Goal: Task Accomplishment & Management: Complete application form

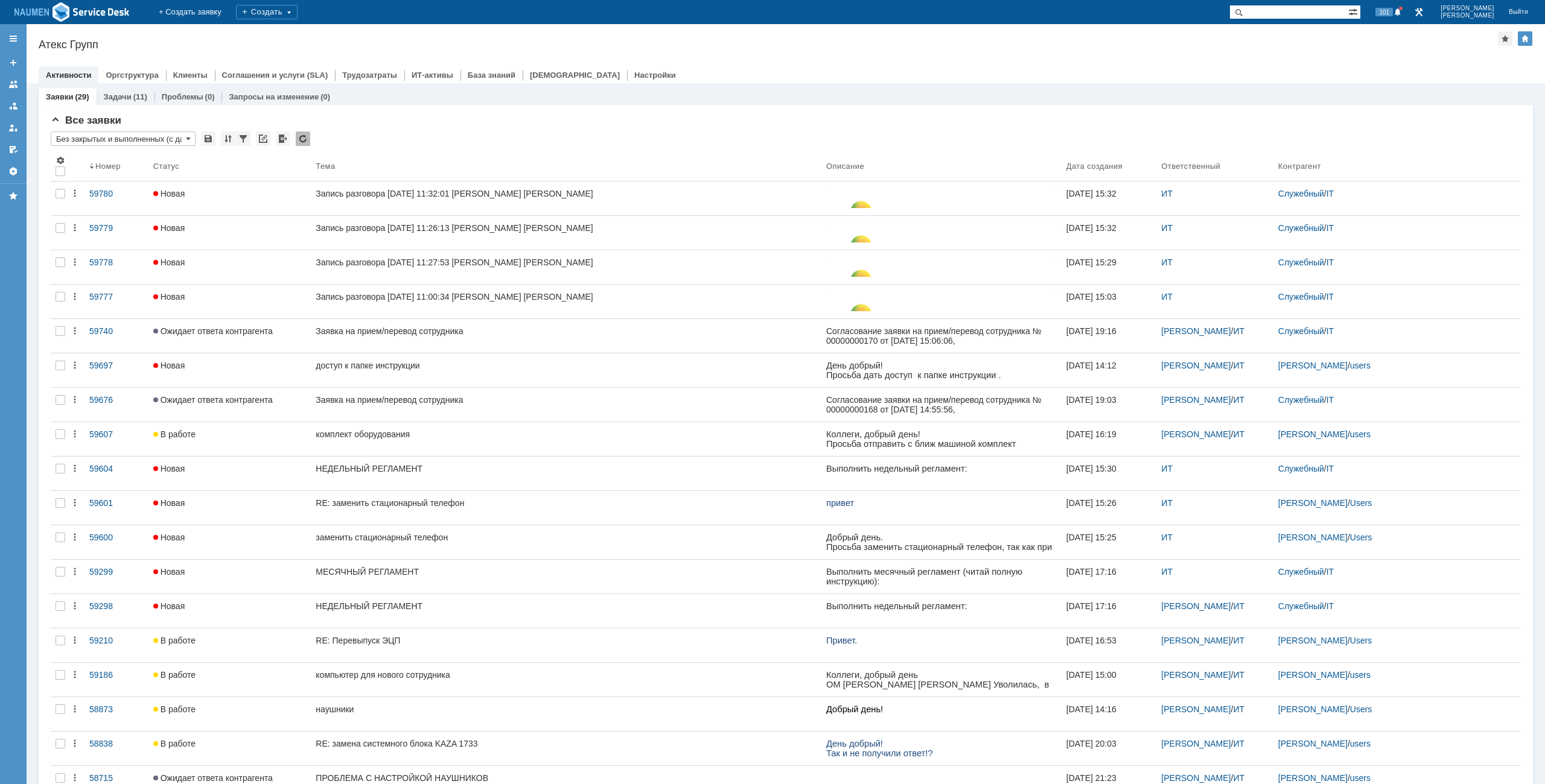
click at [1047, 65] on div at bounding box center [786, 62] width 1494 height 9
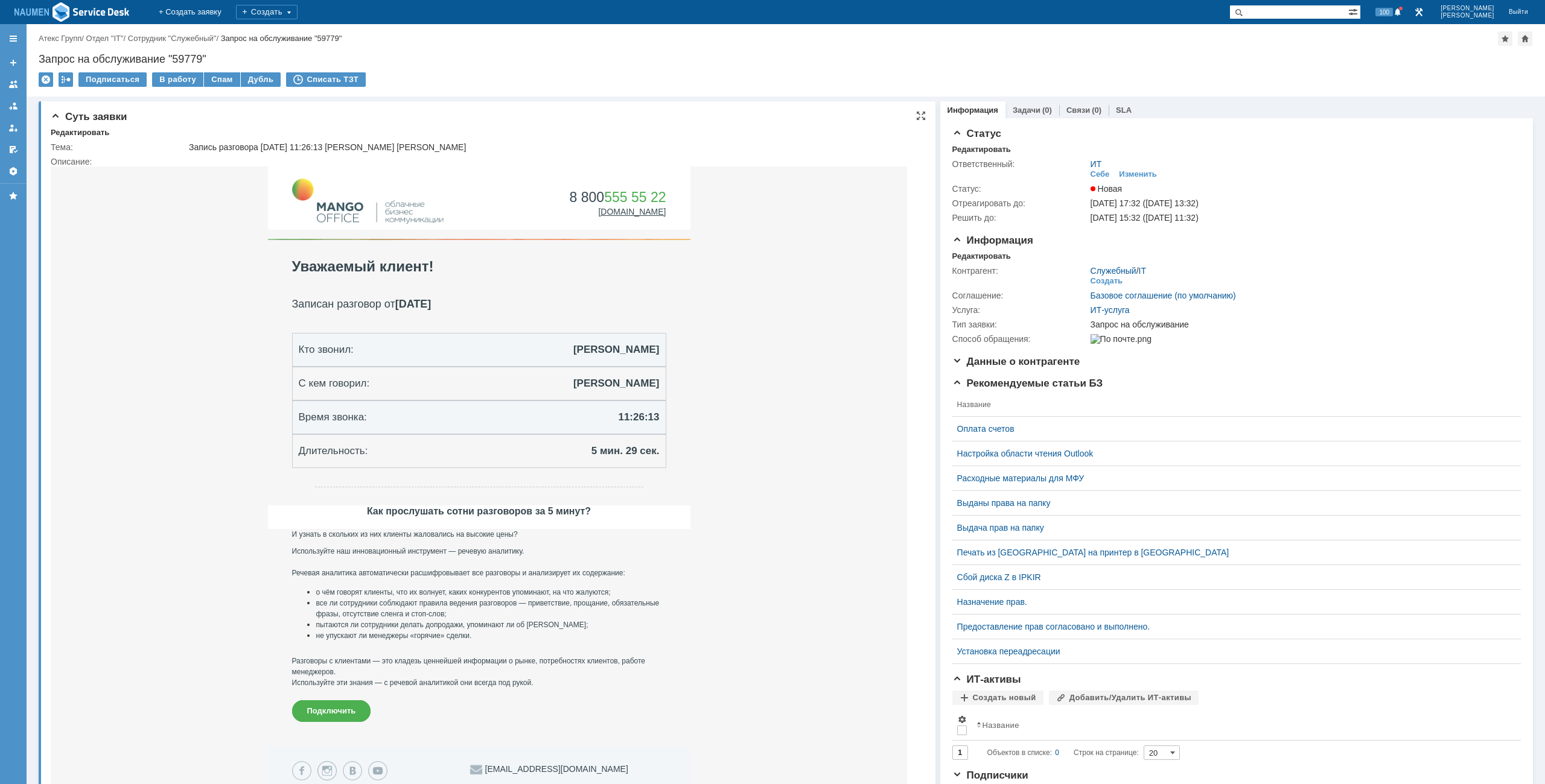
click at [88, 126] on div "Суть заявки Редактировать Тема: Запись разговора 09.10.2025 11:26:13 Трегуб Анн…" at bounding box center [487, 515] width 897 height 827
click at [88, 130] on div "Редактировать" at bounding box center [80, 132] width 59 height 9
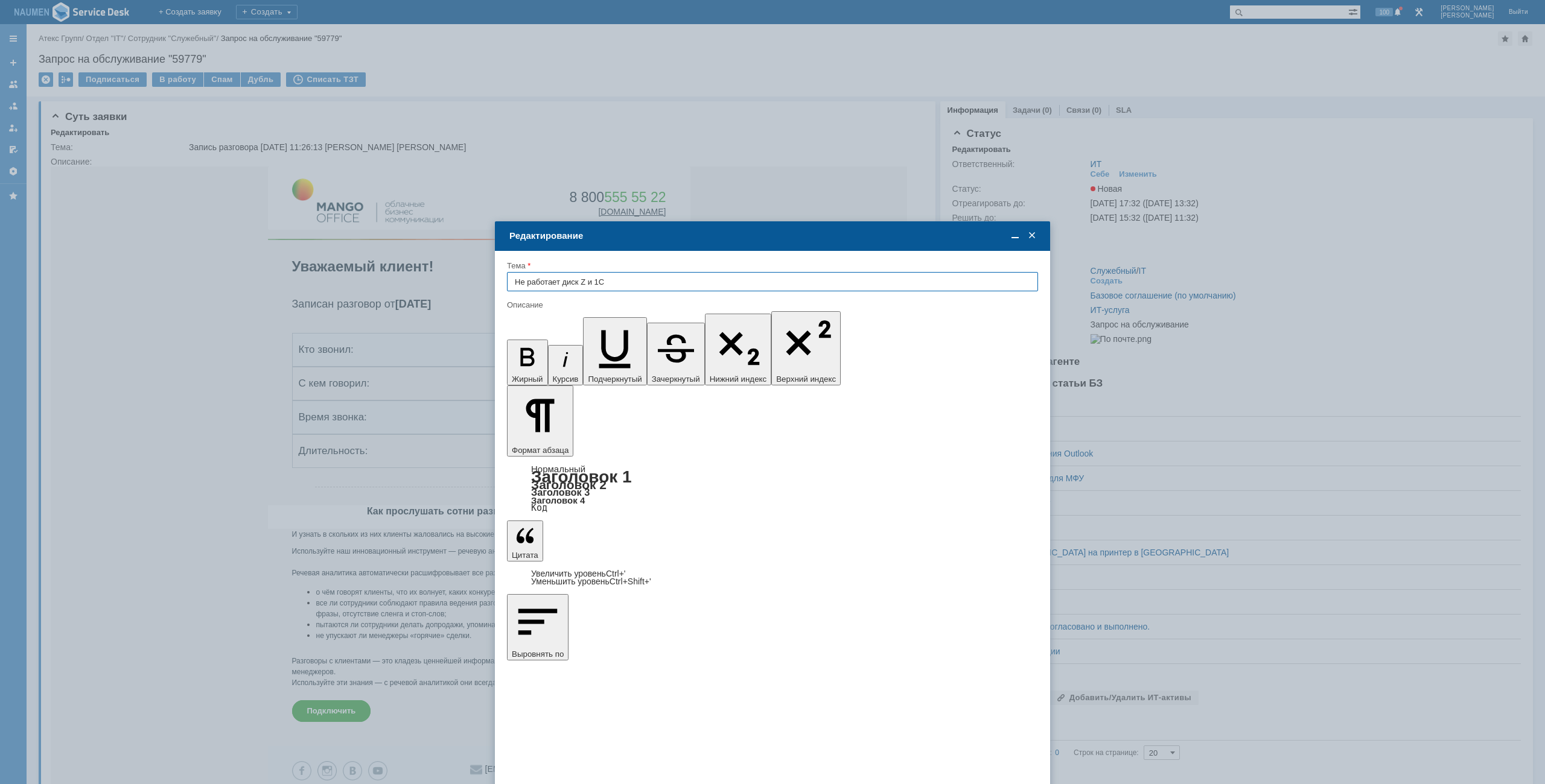
type input "Не работает диск Z и 1С"
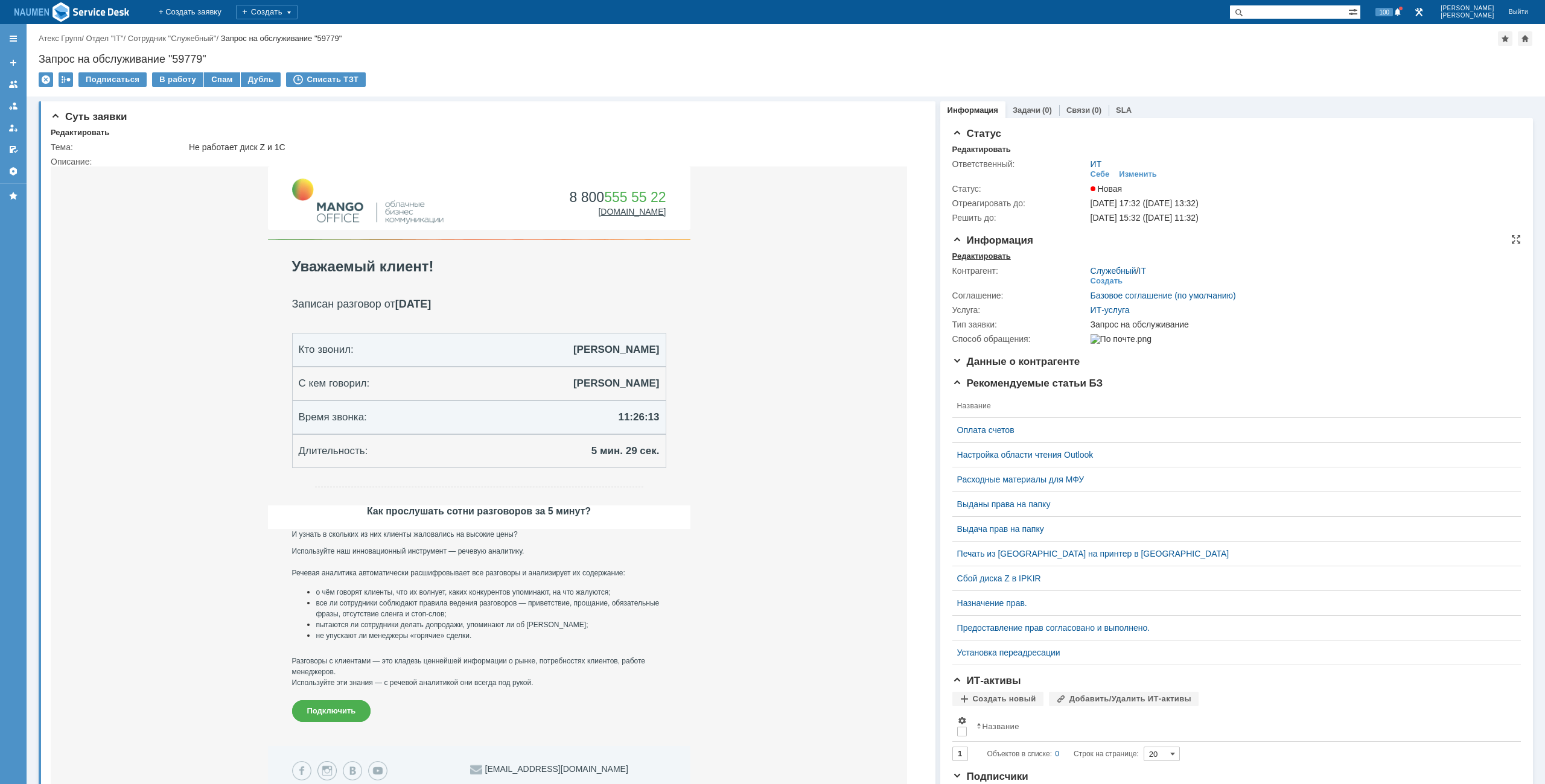
click at [1000, 255] on div "Редактировать" at bounding box center [981, 256] width 59 height 9
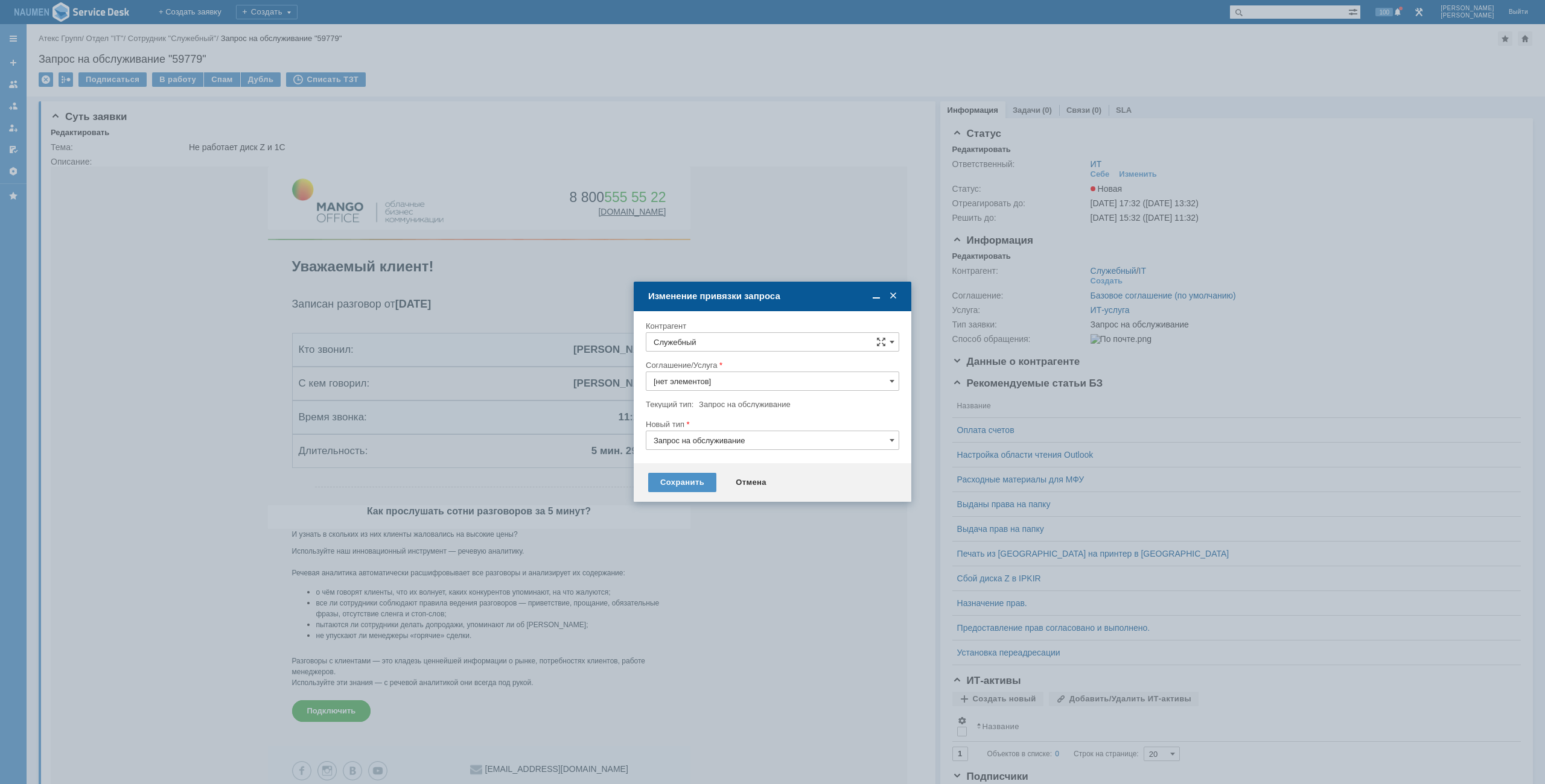
type input "ИТ-услуга"
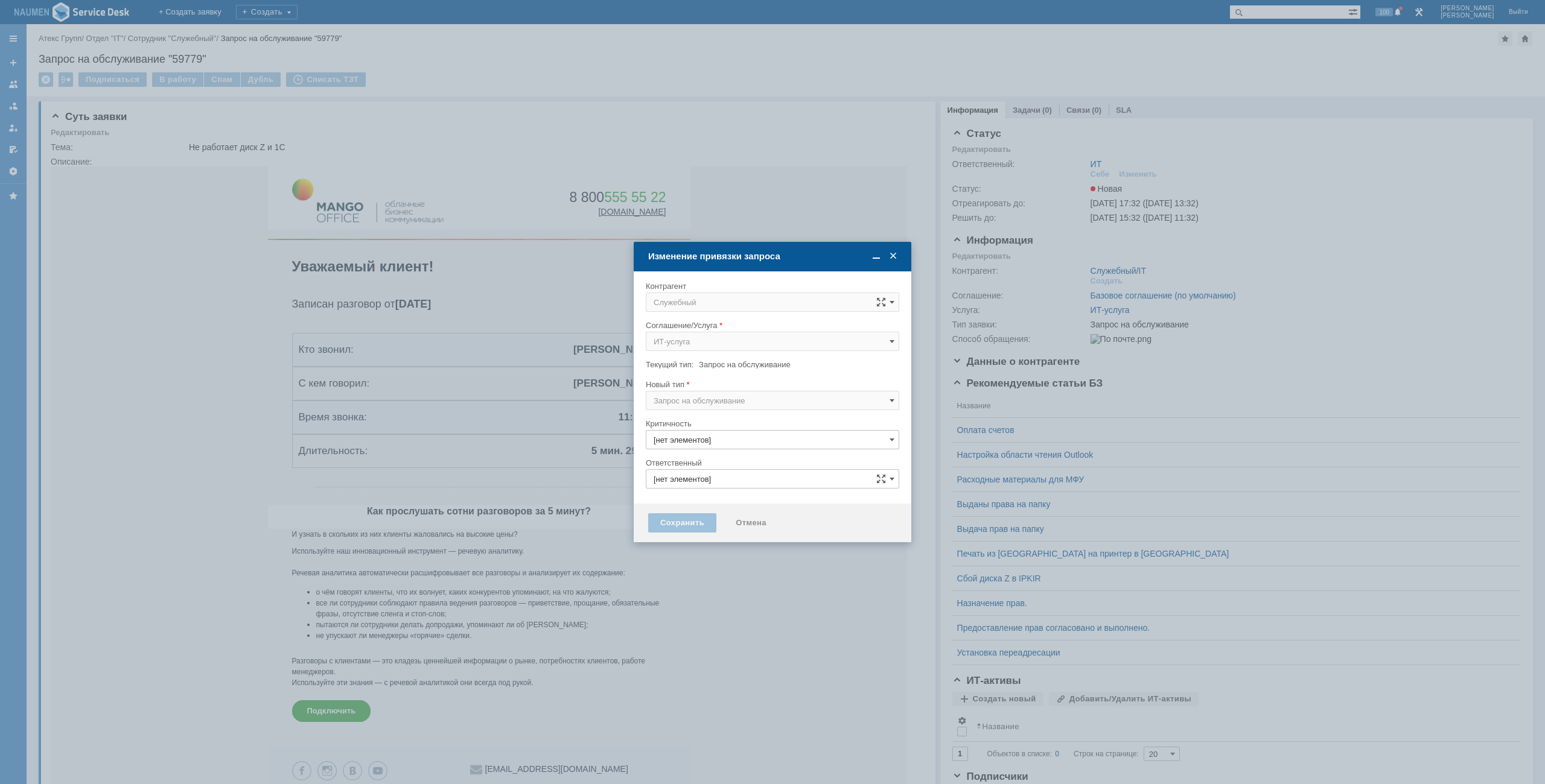
type input "3. Низкая"
type input "[не указано]"
type input "ИТ"
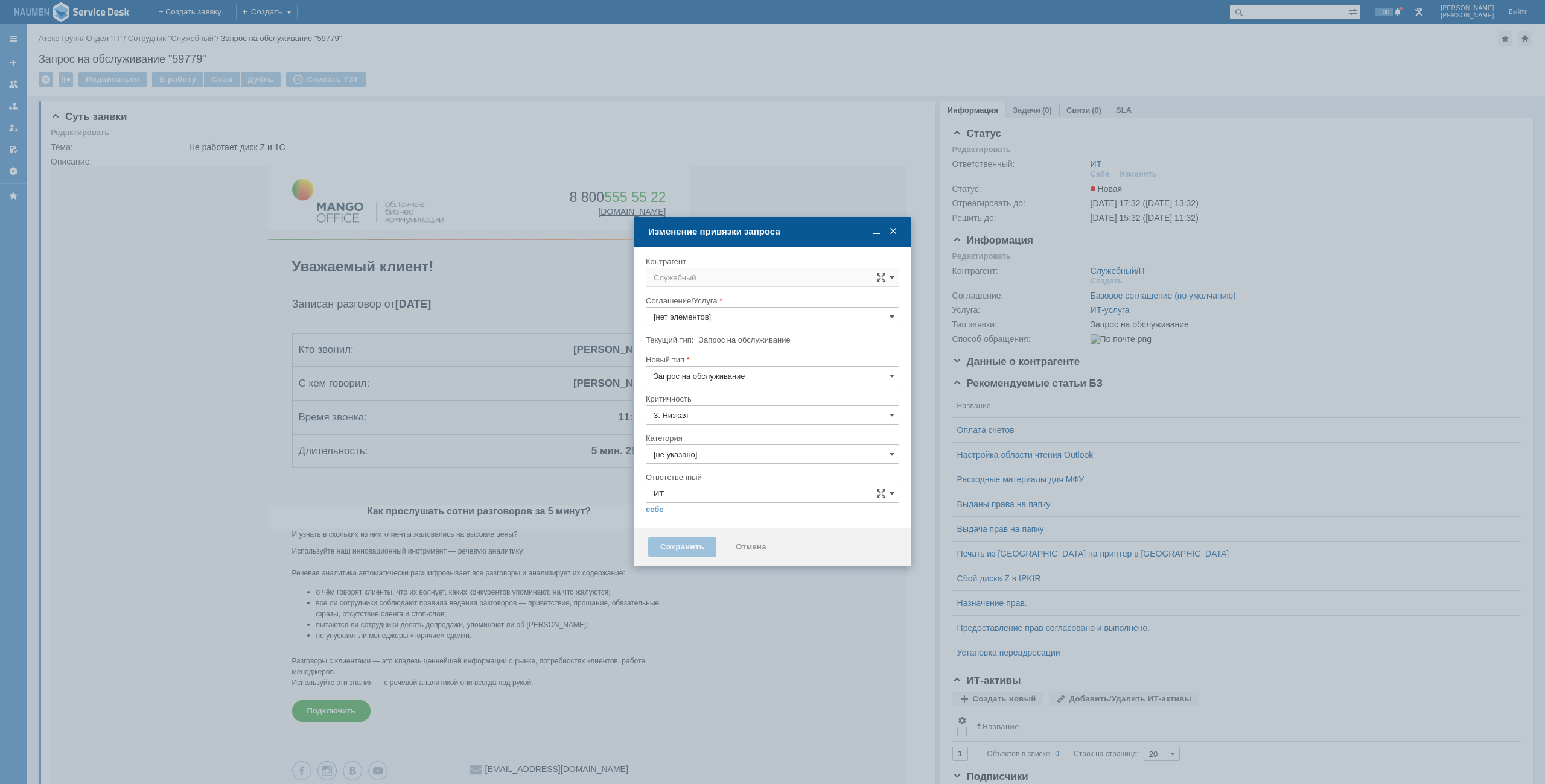
click at [723, 285] on input "Служебный" at bounding box center [772, 277] width 253 height 20
type input "ИТ-услуга"
click at [709, 376] on div "users" at bounding box center [772, 367] width 252 height 20
type input "users"
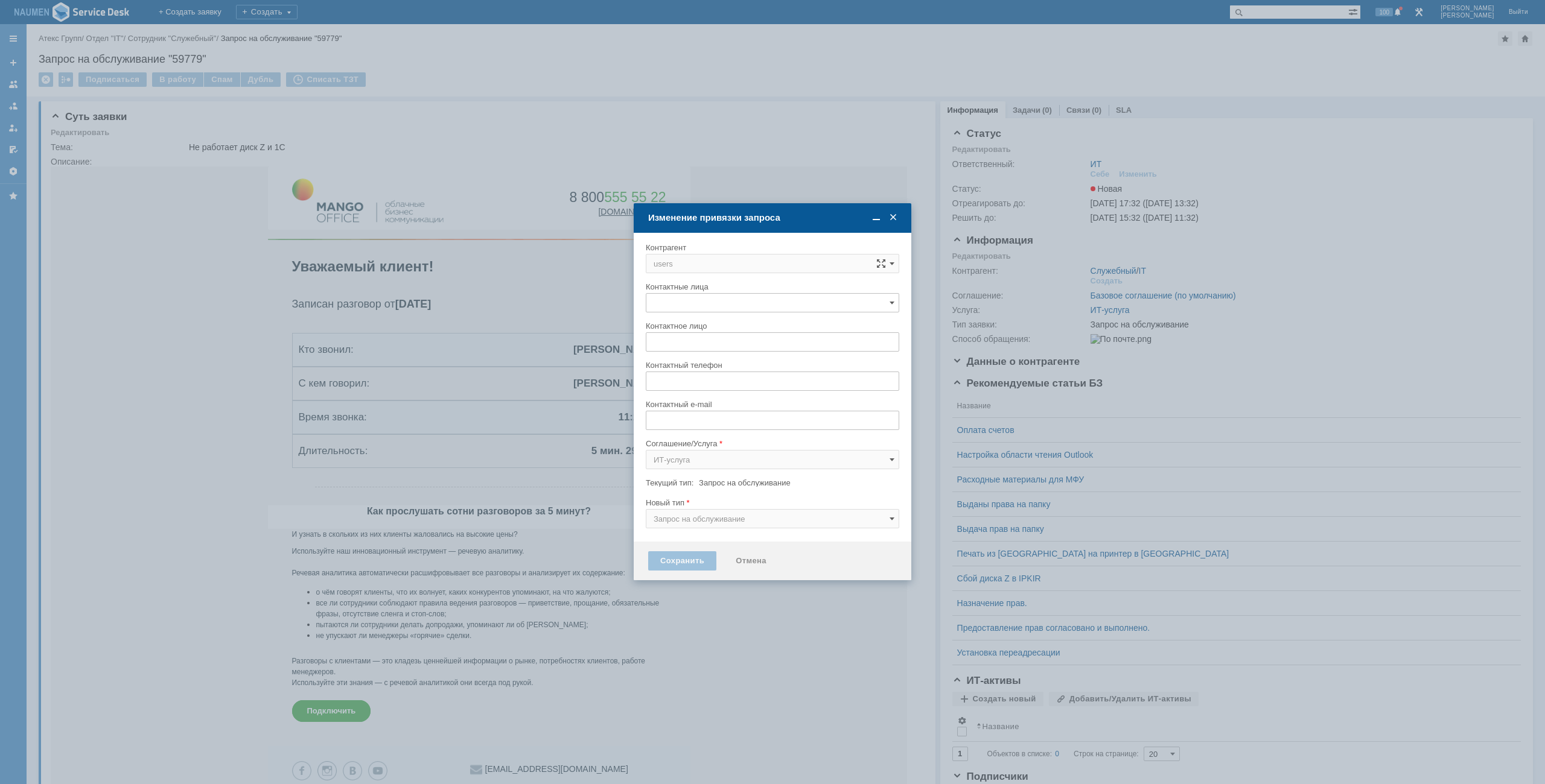
type input "[не указано]"
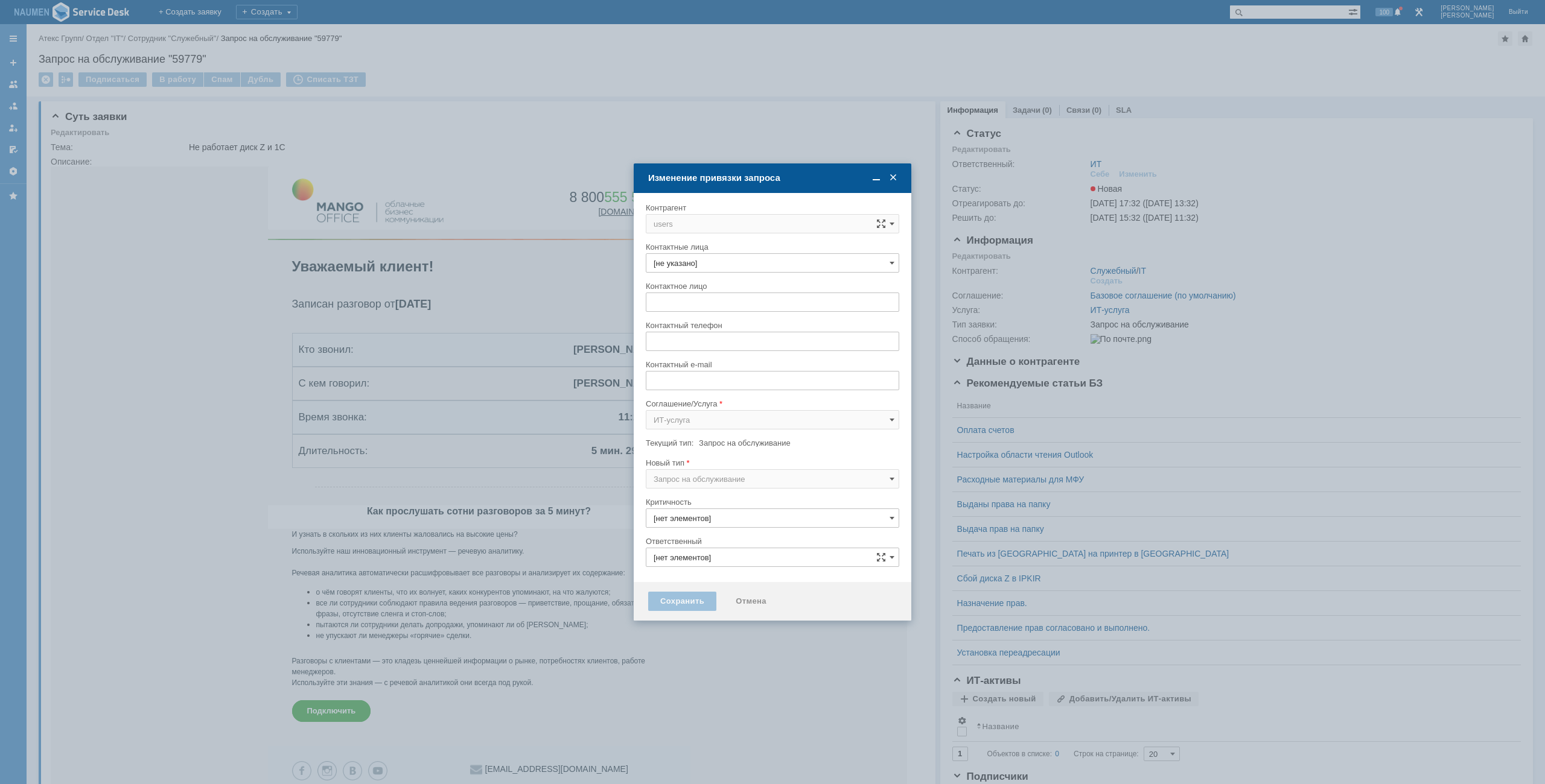
type input "3. Низкая"
type input "[не указано]"
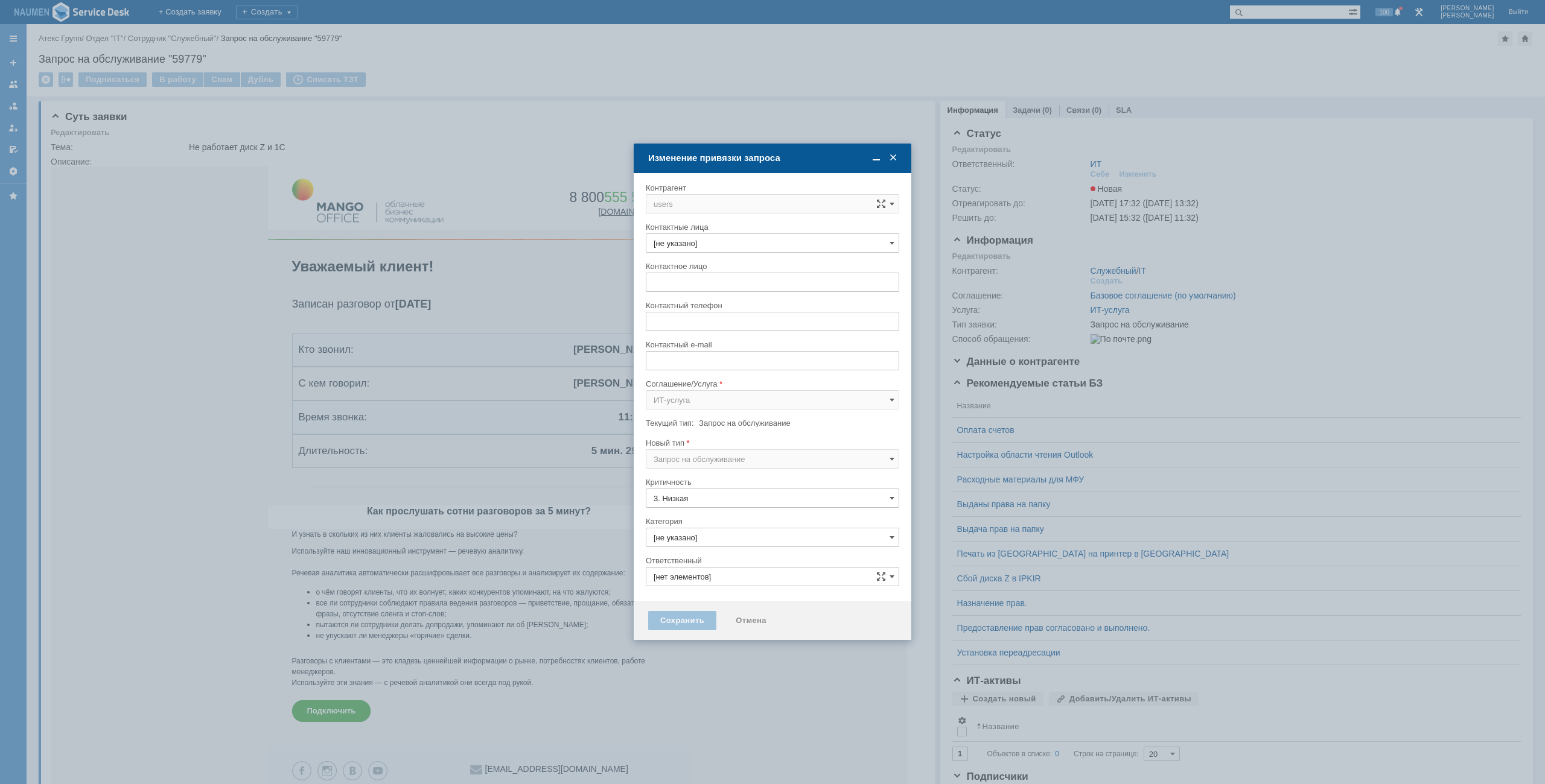
type input "ИТ"
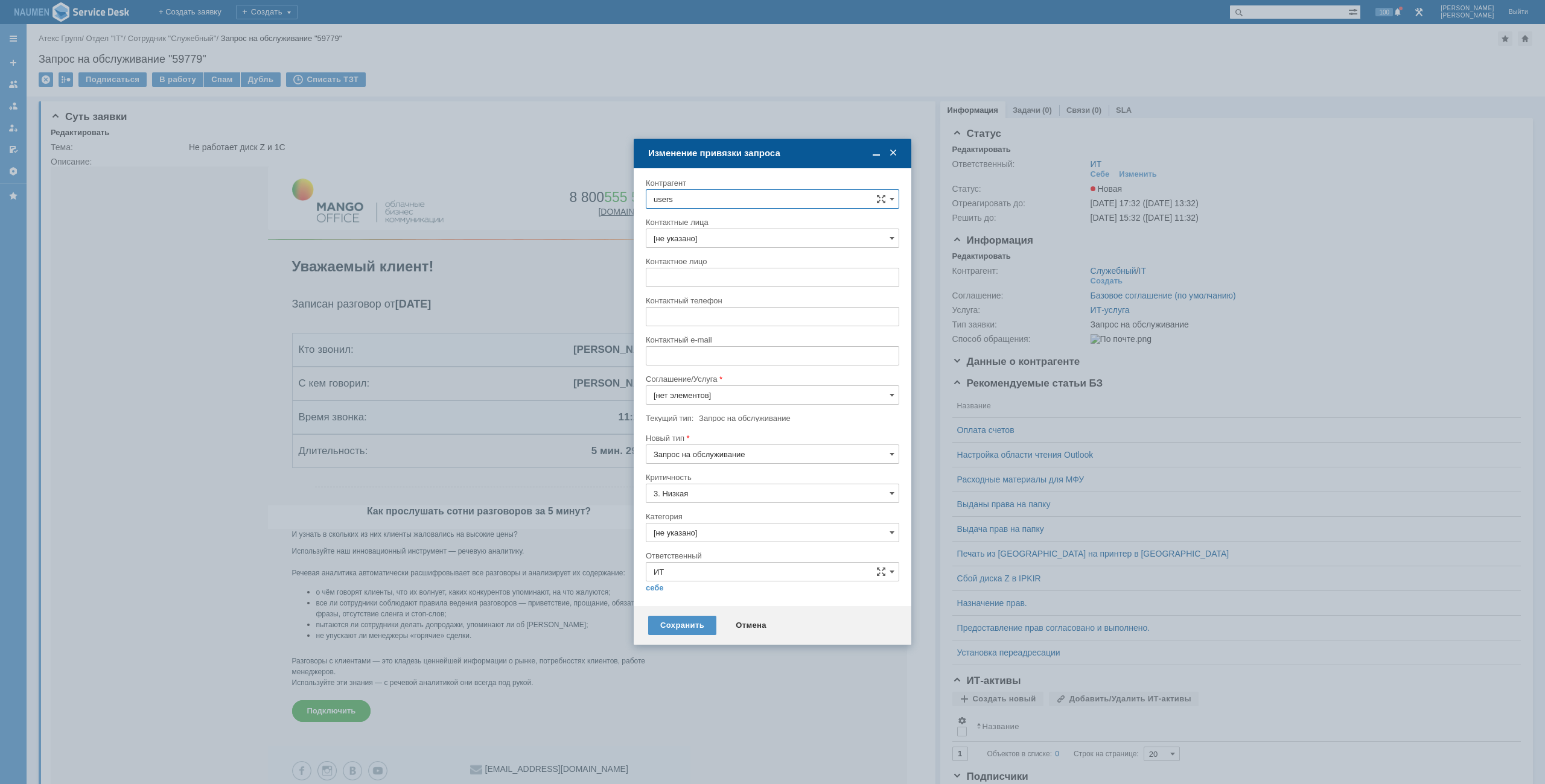
type input "ИТ-услуга"
click at [705, 192] on input "users" at bounding box center [772, 199] width 253 height 20
click at [746, 309] on div "[PERSON_NAME]" at bounding box center [794, 308] width 194 height 9
type input "[PERSON_NAME]"
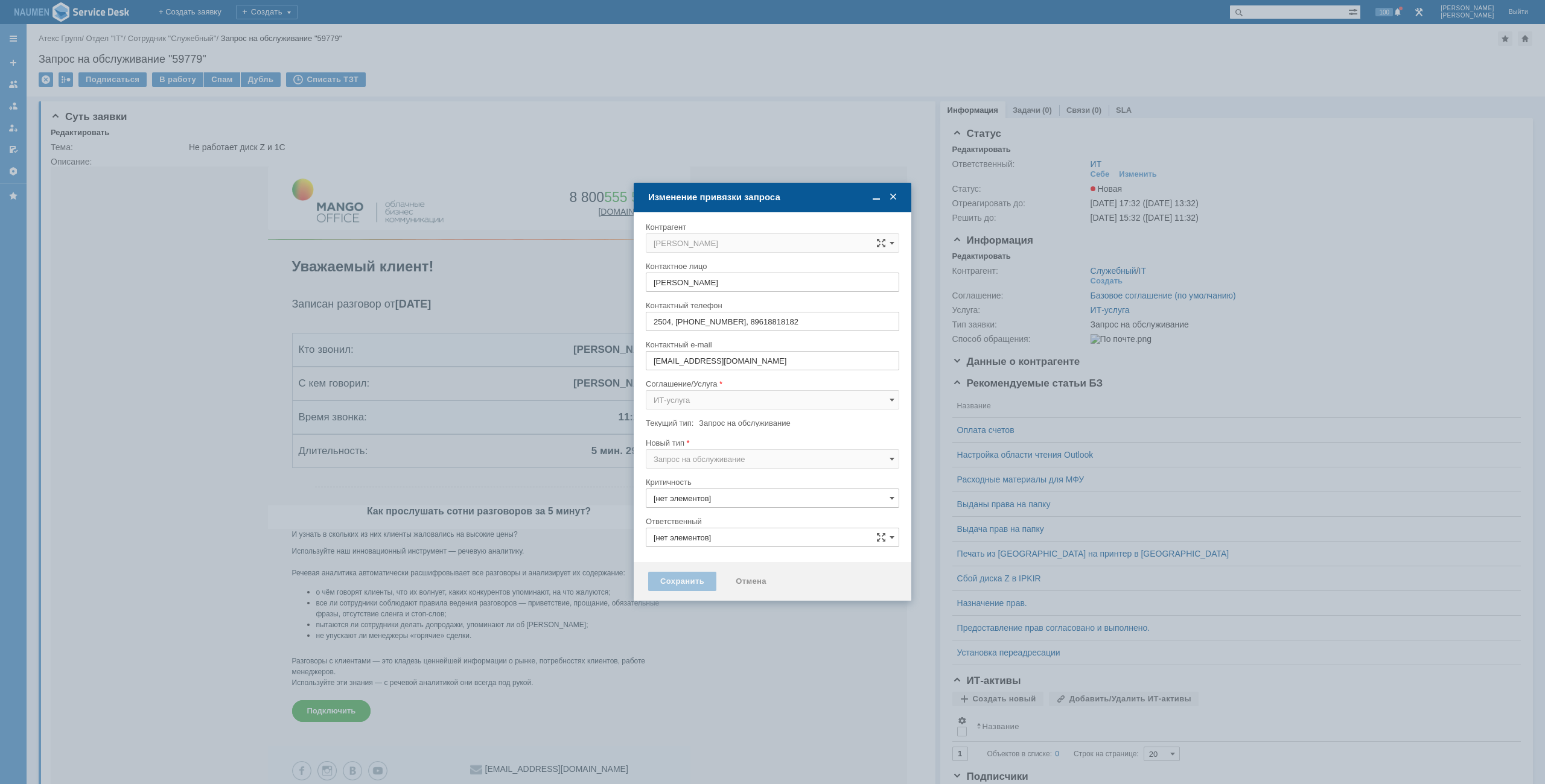
type input "3. Низкая"
type input "ИТ"
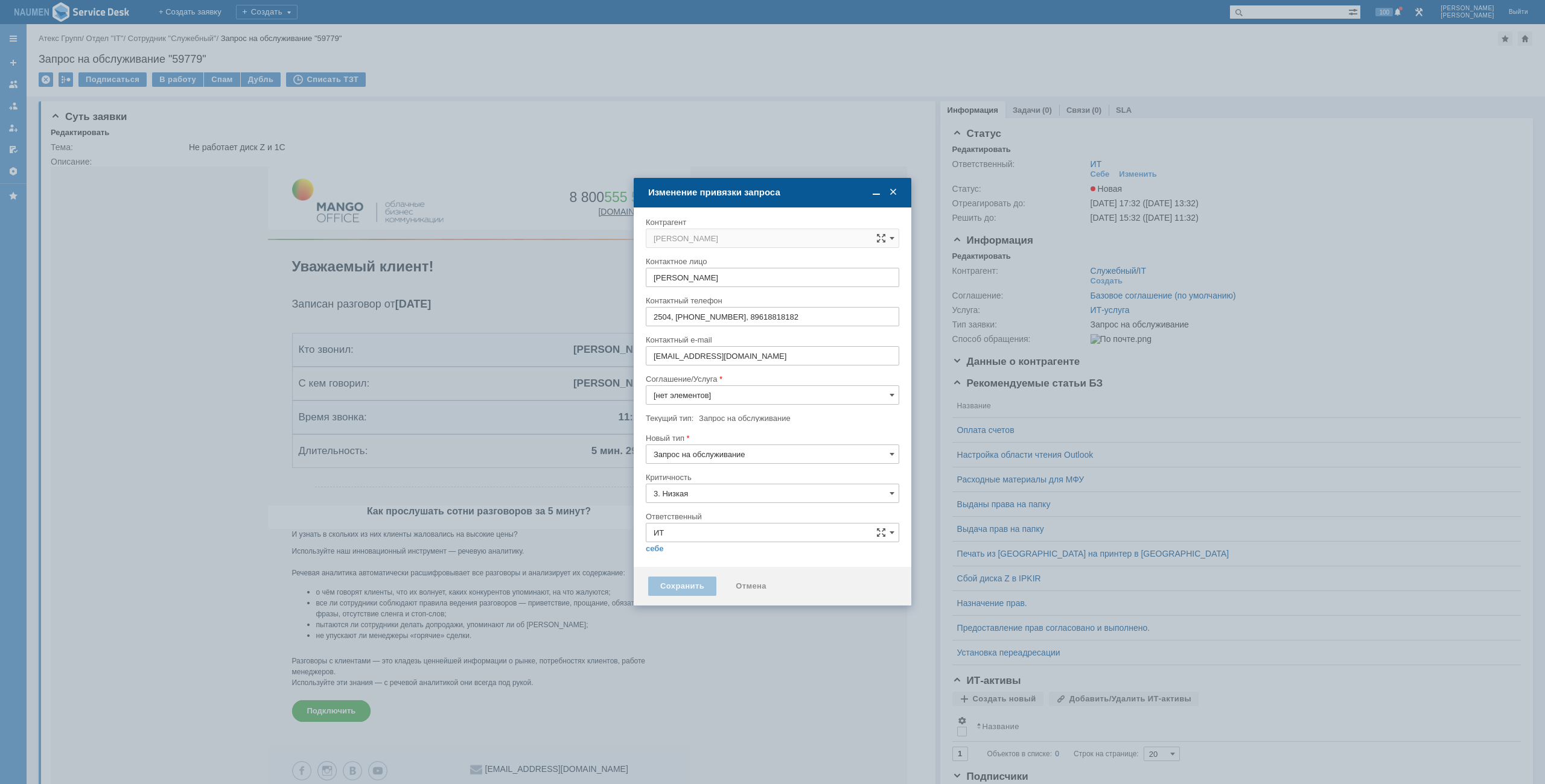
type input "[не указано]"
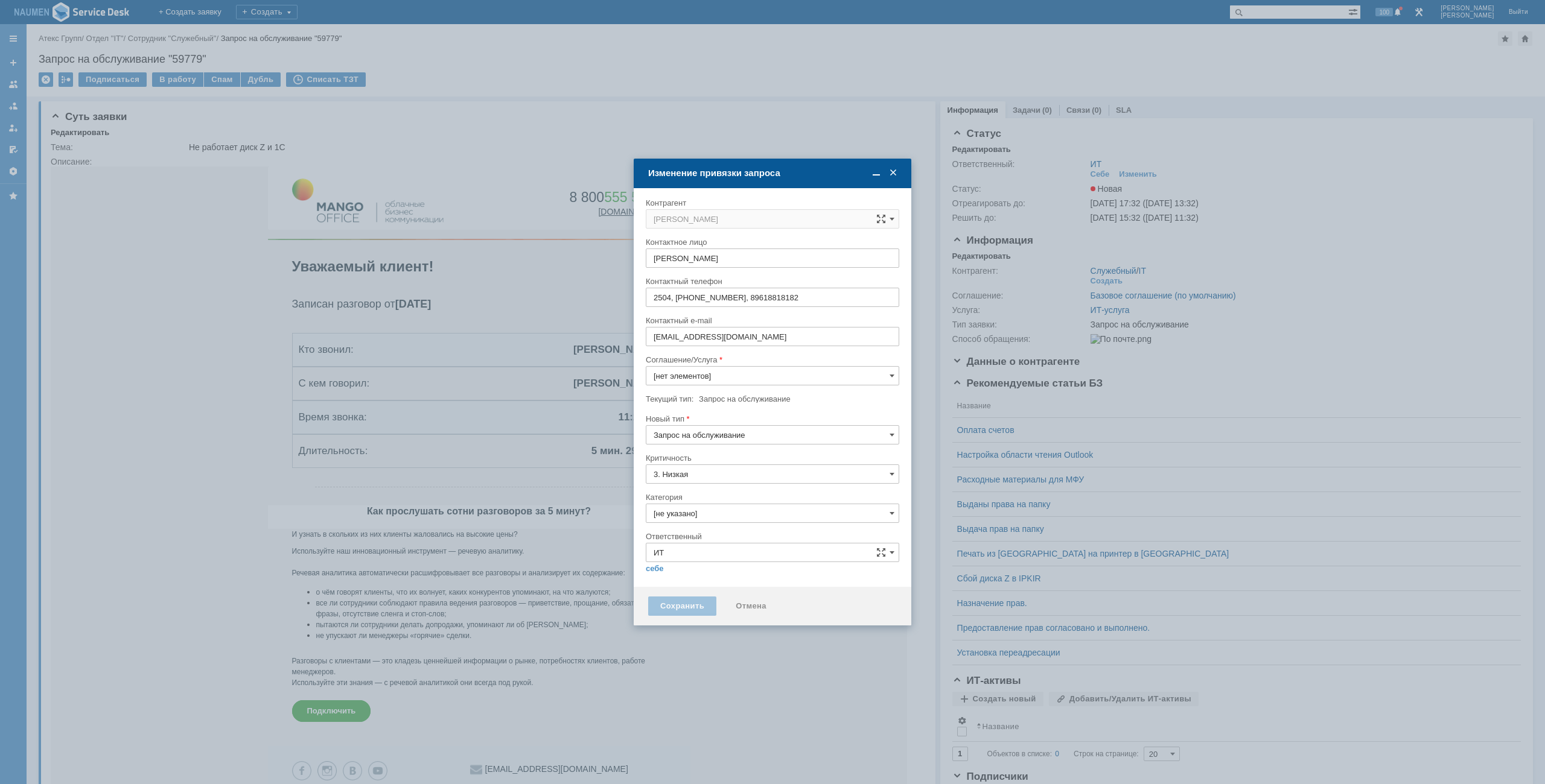
click at [716, 453] on div at bounding box center [772, 449] width 253 height 9
type input "ИТ-услуга"
click at [720, 439] on input "Запрос на обслуживание" at bounding box center [772, 434] width 253 height 20
click at [685, 503] on div "Инцидент" at bounding box center [772, 497] width 252 height 20
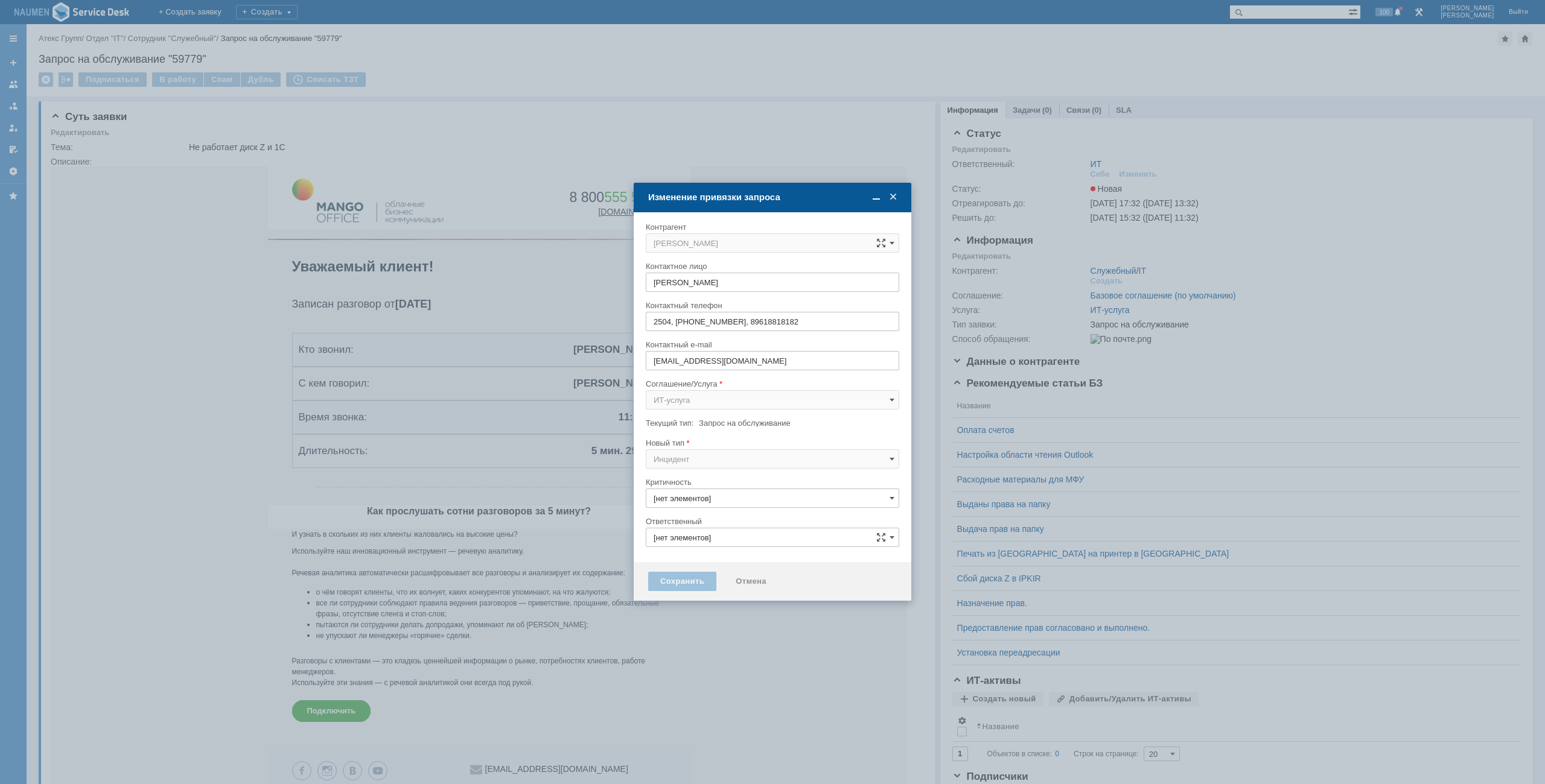
type input "Инцидент"
click at [685, 511] on div at bounding box center [772, 512] width 253 height 9
type input "3. Низкая"
type input "ИТ"
type input "[не указано]"
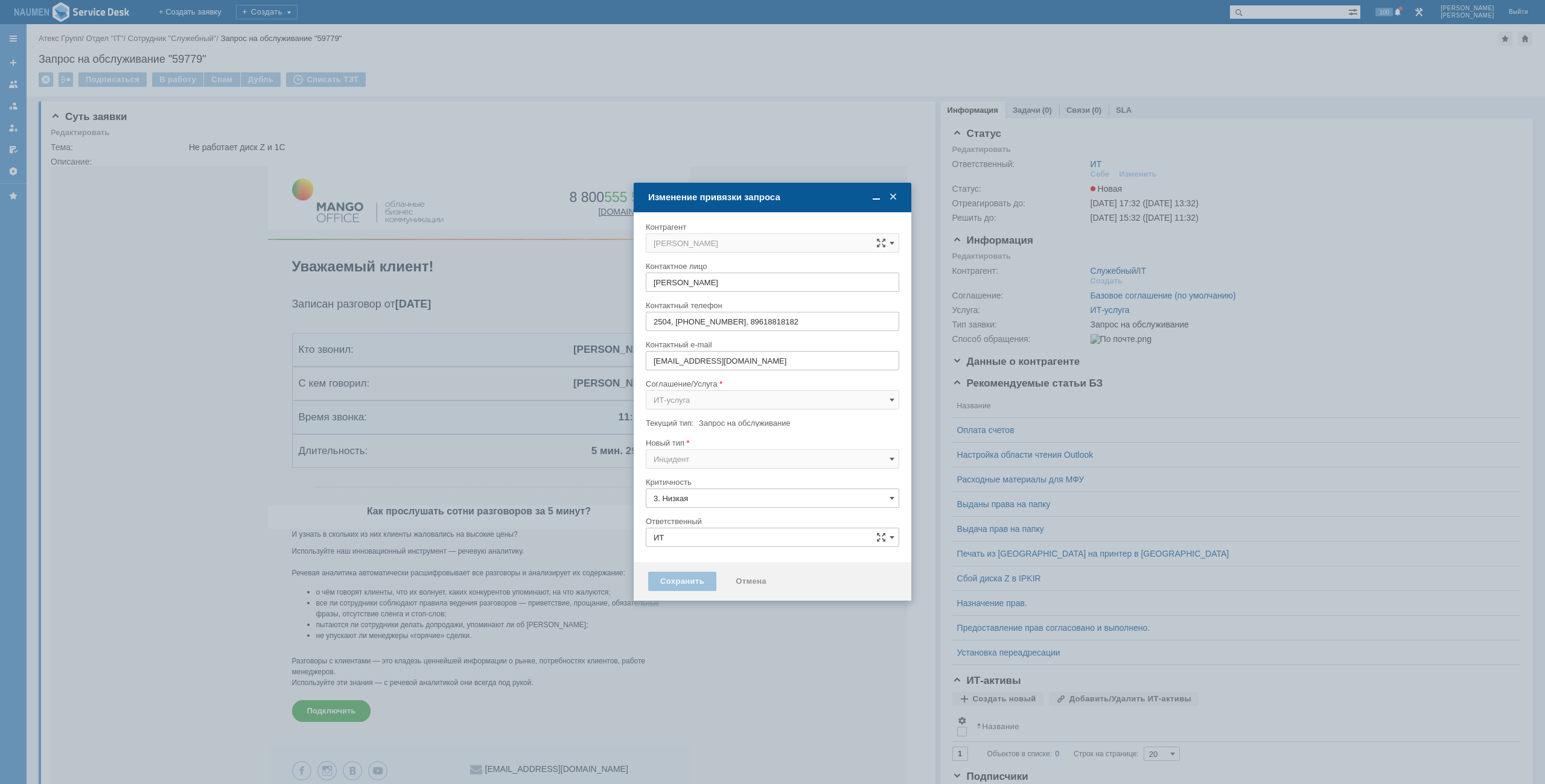
click at [686, 508] on tbody "Критичность 3. Низкая Категория [не указано] Ответственный ИТ себе своей команде" at bounding box center [772, 517] width 253 height 81
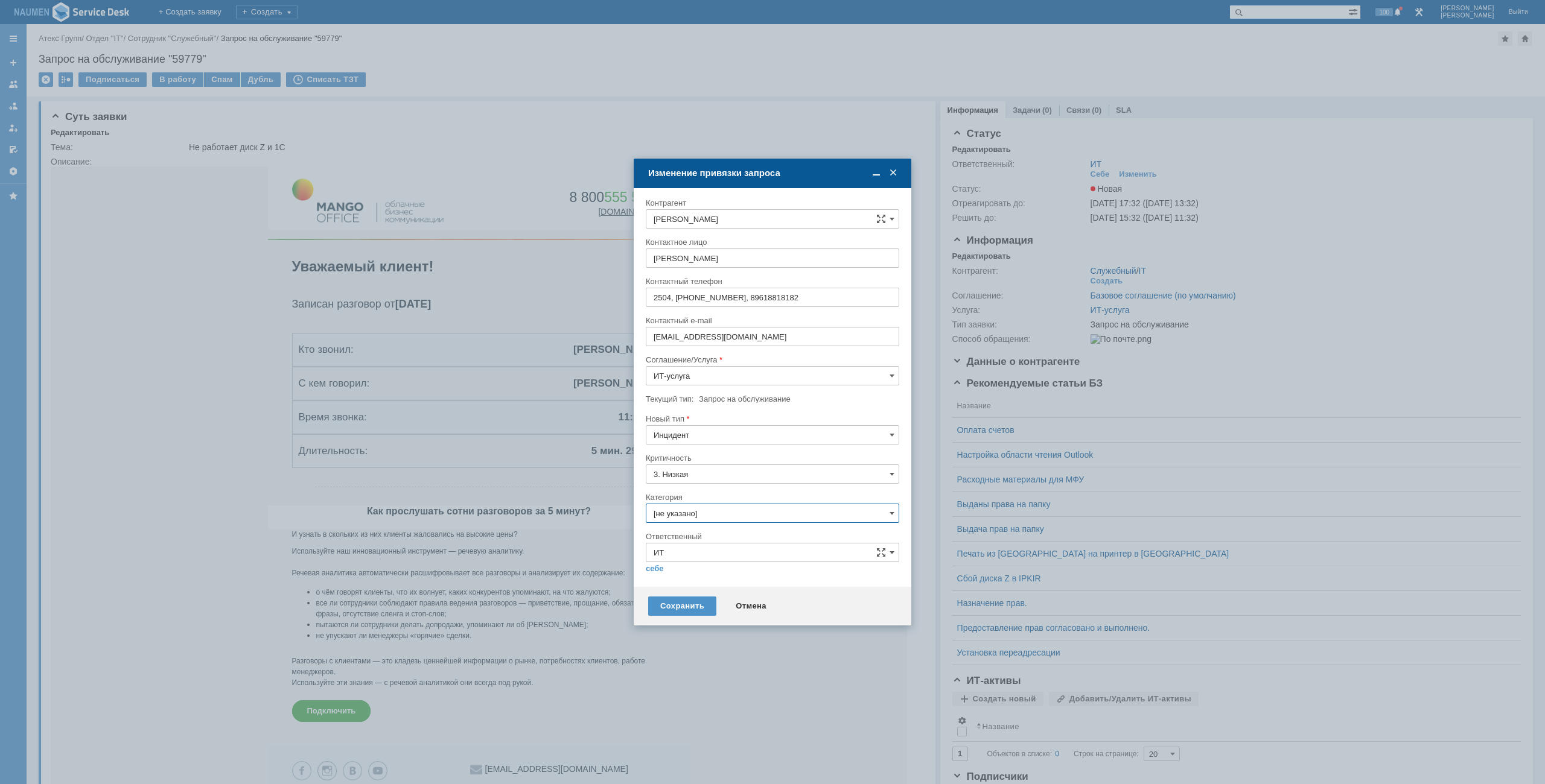
click at [685, 508] on input "[не указано]" at bounding box center [772, 513] width 253 height 20
click at [713, 581] on span "Программное обеспечение" at bounding box center [772, 581] width 238 height 9
type input "Программное обеспечение"
click at [657, 569] on link "себе" at bounding box center [654, 569] width 18 height 9
type input "[PERSON_NAME]"
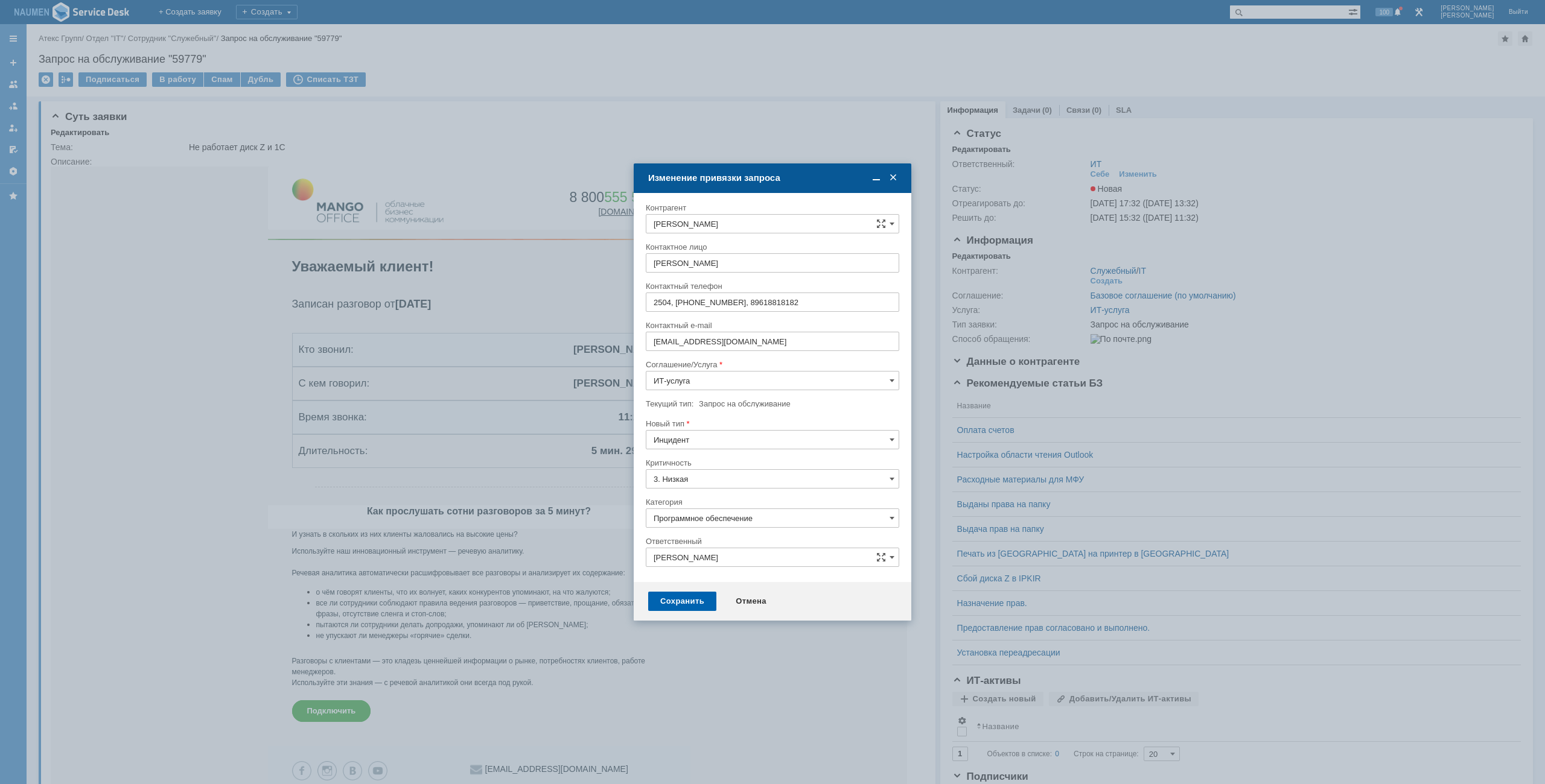
click at [688, 598] on div "Сохранить" at bounding box center [682, 601] width 68 height 20
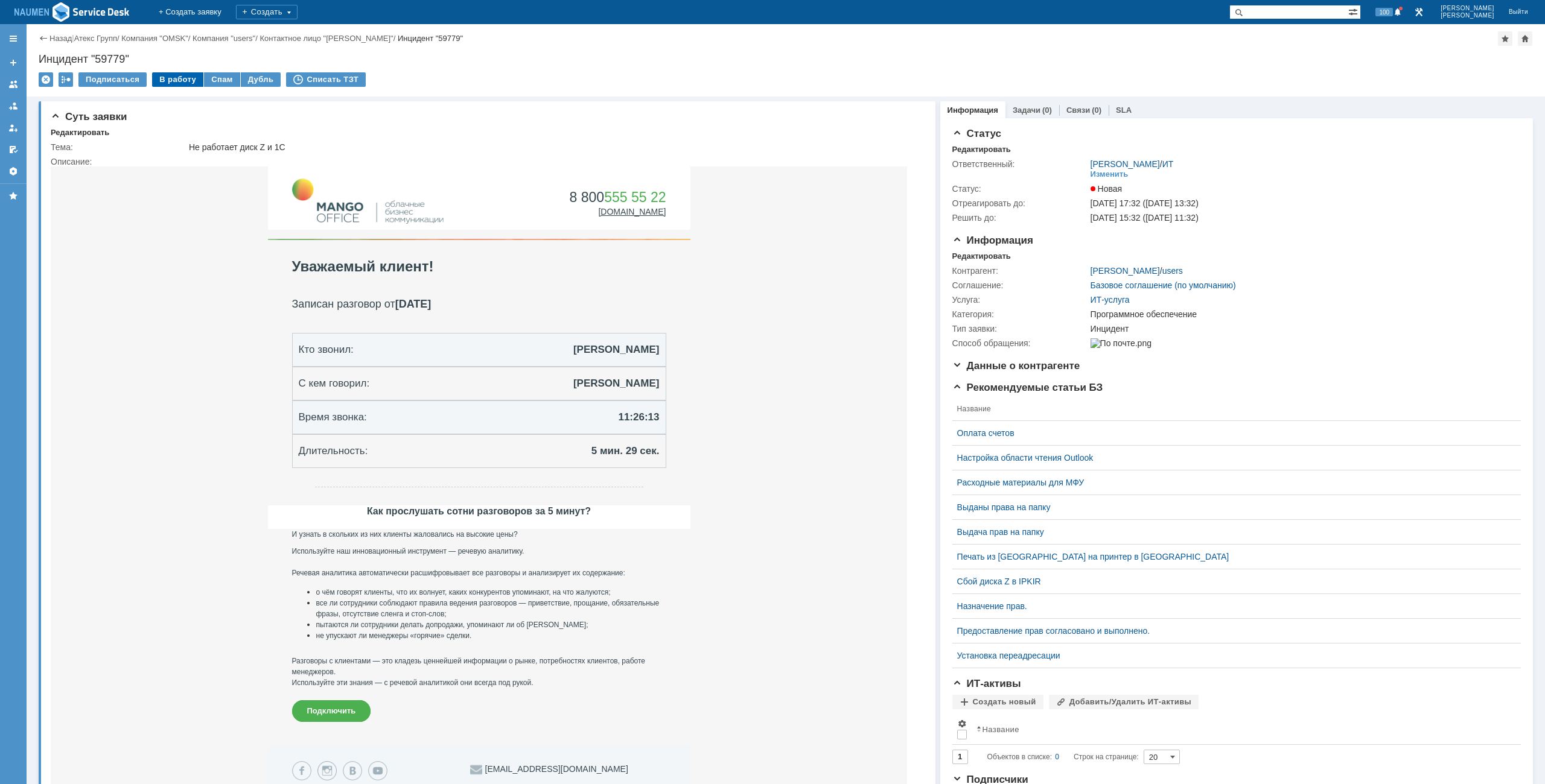
click at [173, 81] on div "В работу" at bounding box center [178, 80] width 52 height 15
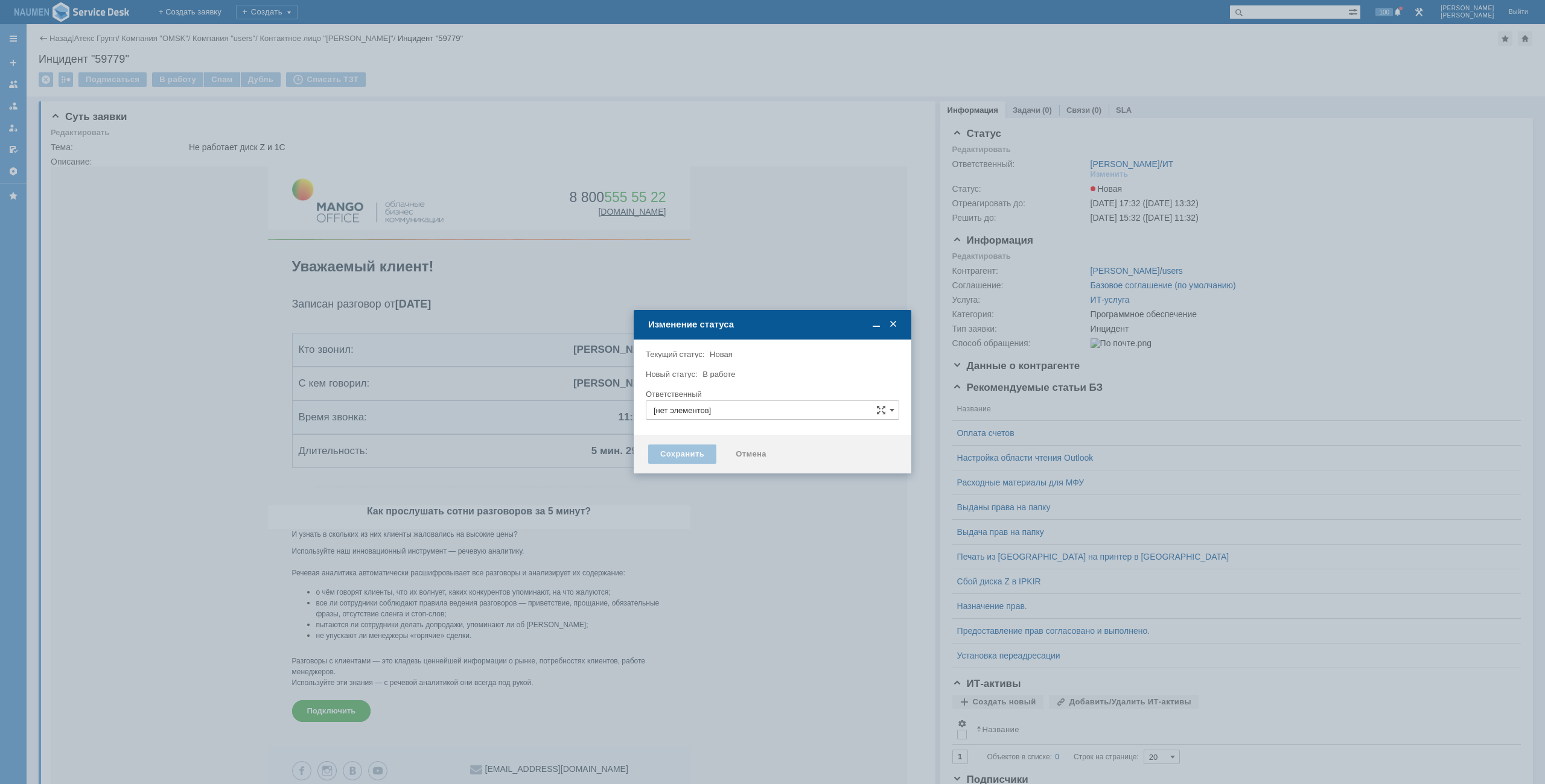
type input "Программное обеспечение"
type input "[PERSON_NAME]"
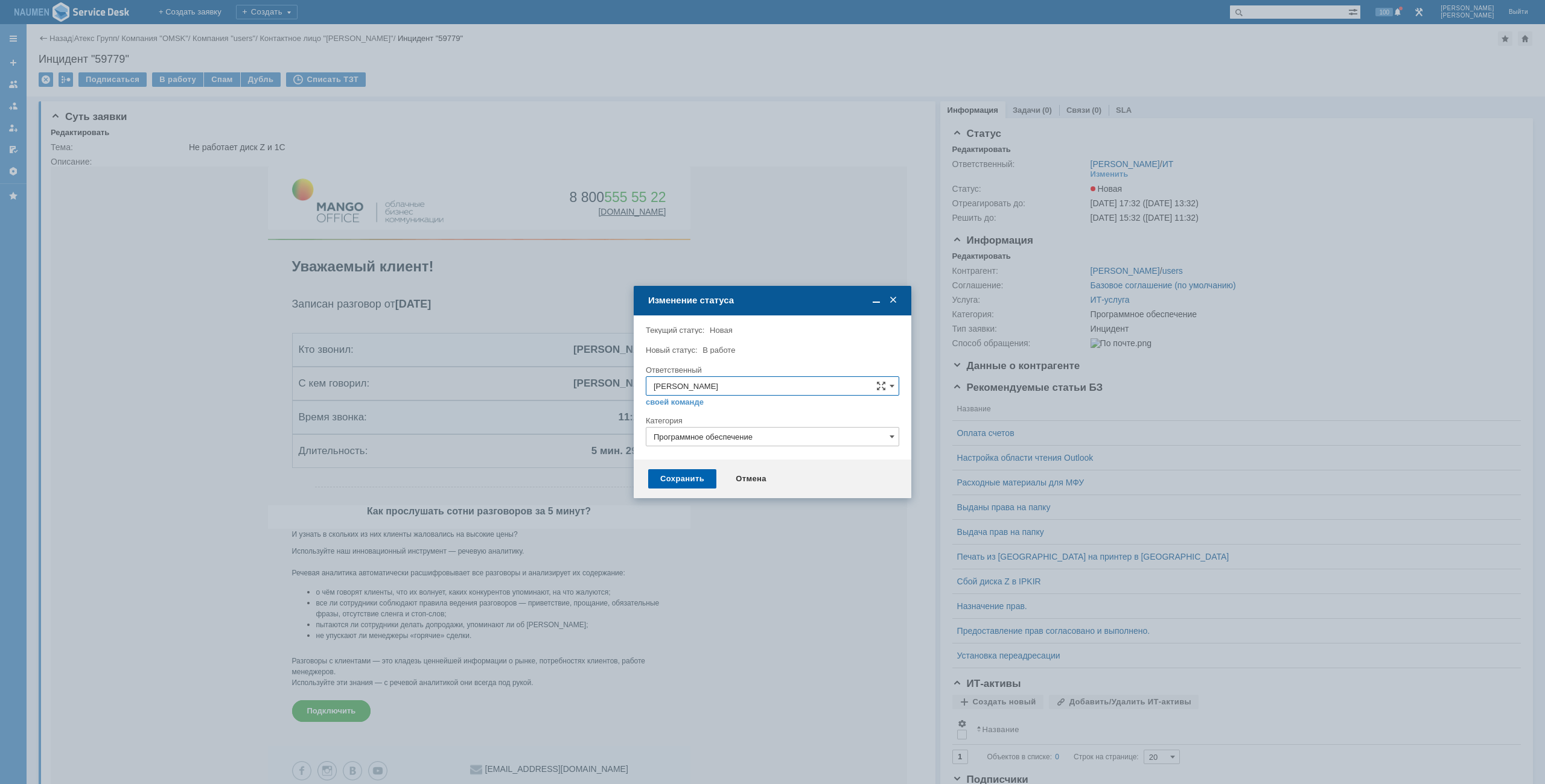
click at [695, 480] on div "Сохранить" at bounding box center [682, 479] width 68 height 20
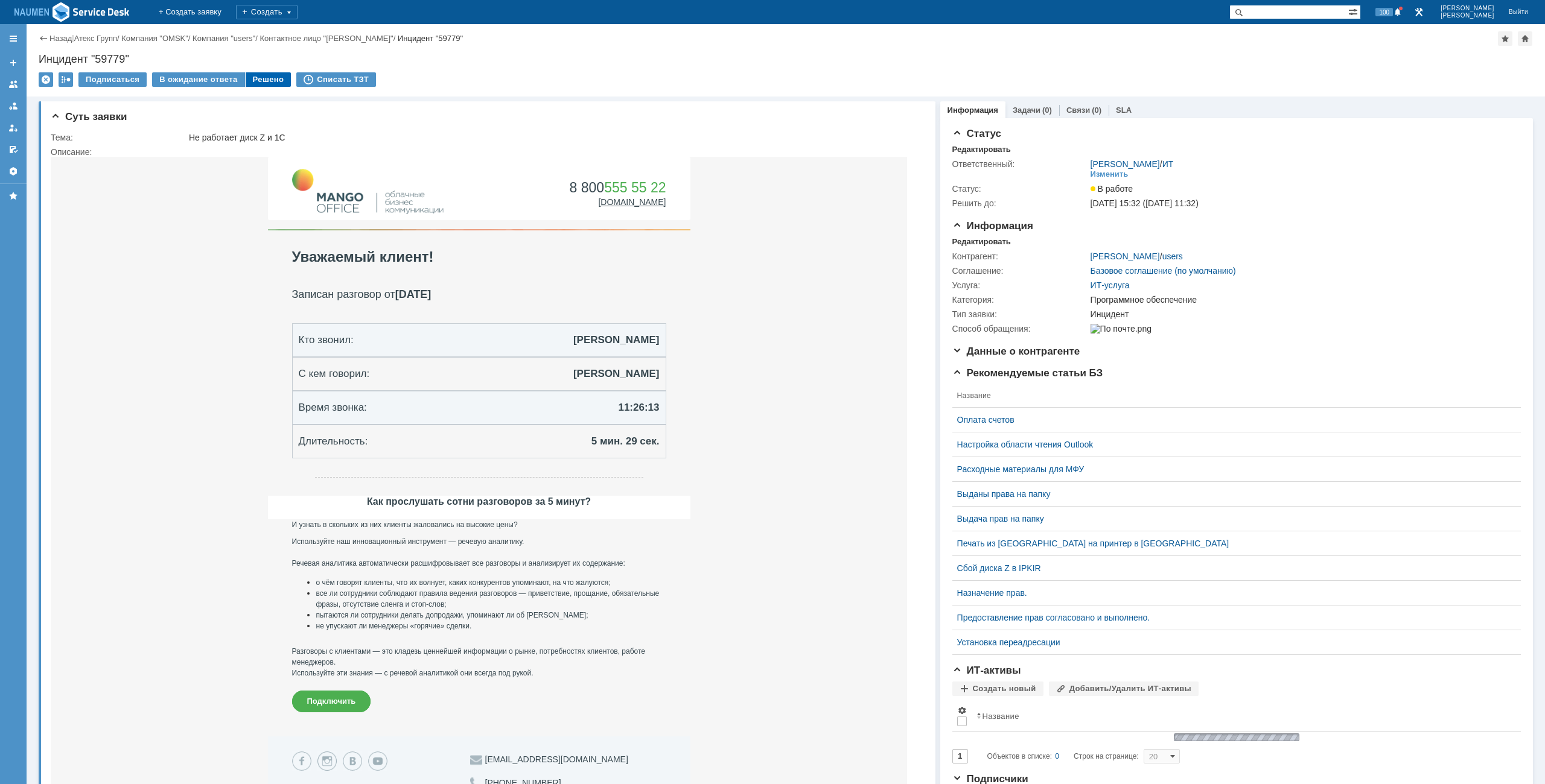
click at [260, 76] on div "Решено" at bounding box center [268, 80] width 46 height 15
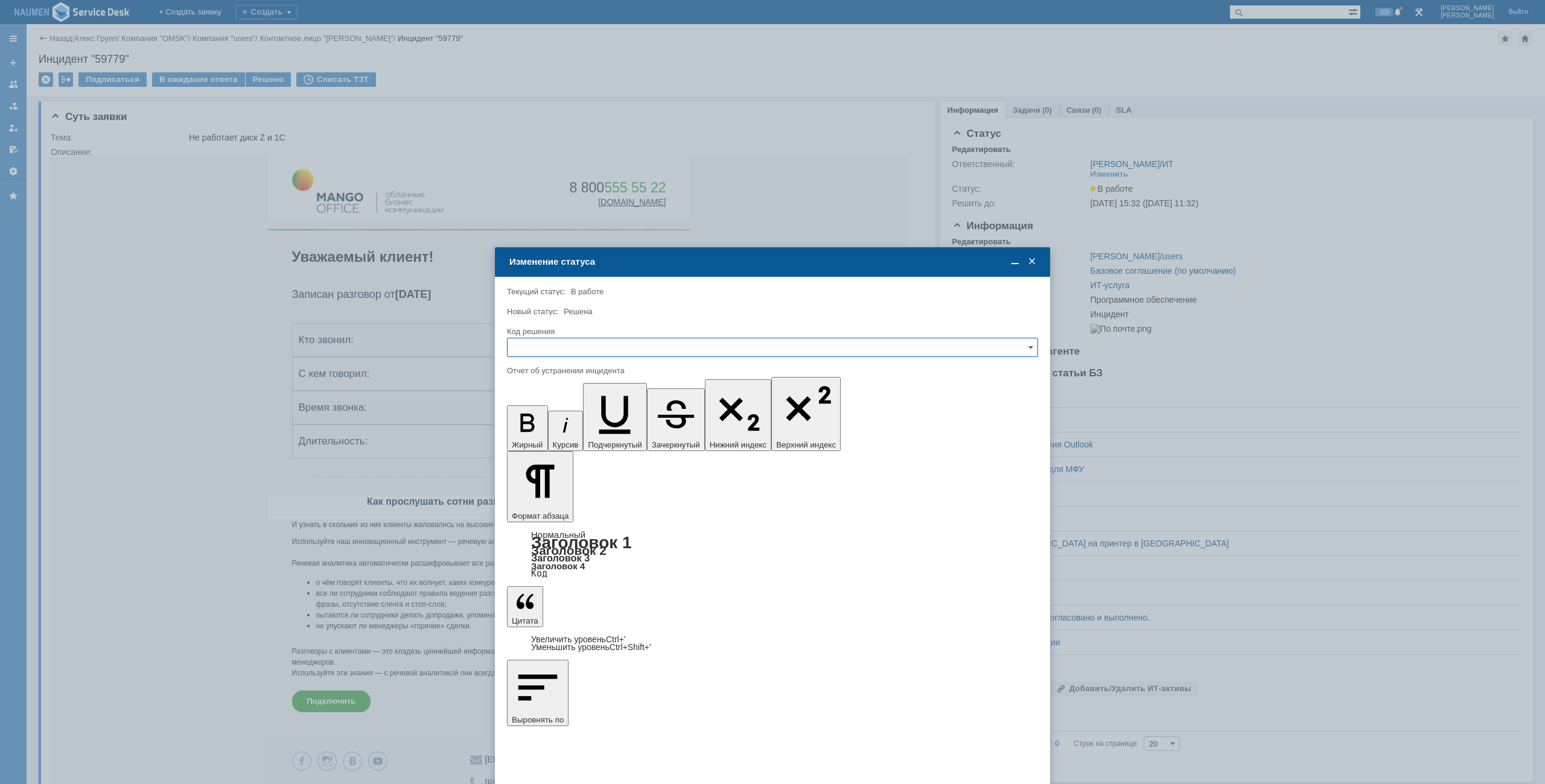
click at [605, 357] on input "text" at bounding box center [772, 347] width 531 height 20
click at [551, 432] on span "Решено" at bounding box center [772, 429] width 515 height 9
type input "Решено"
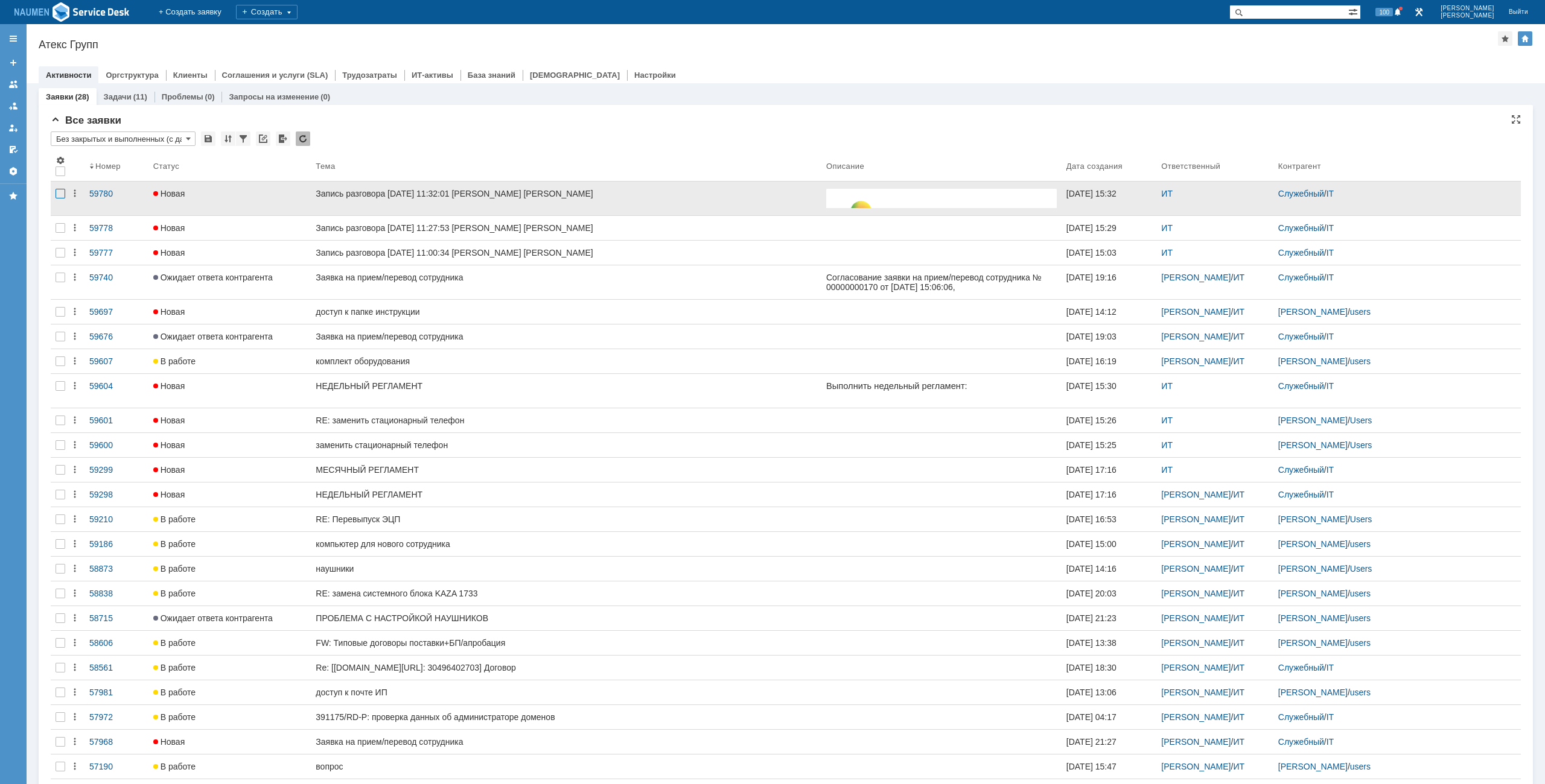
click at [58, 197] on div at bounding box center [60, 193] width 9 height 9
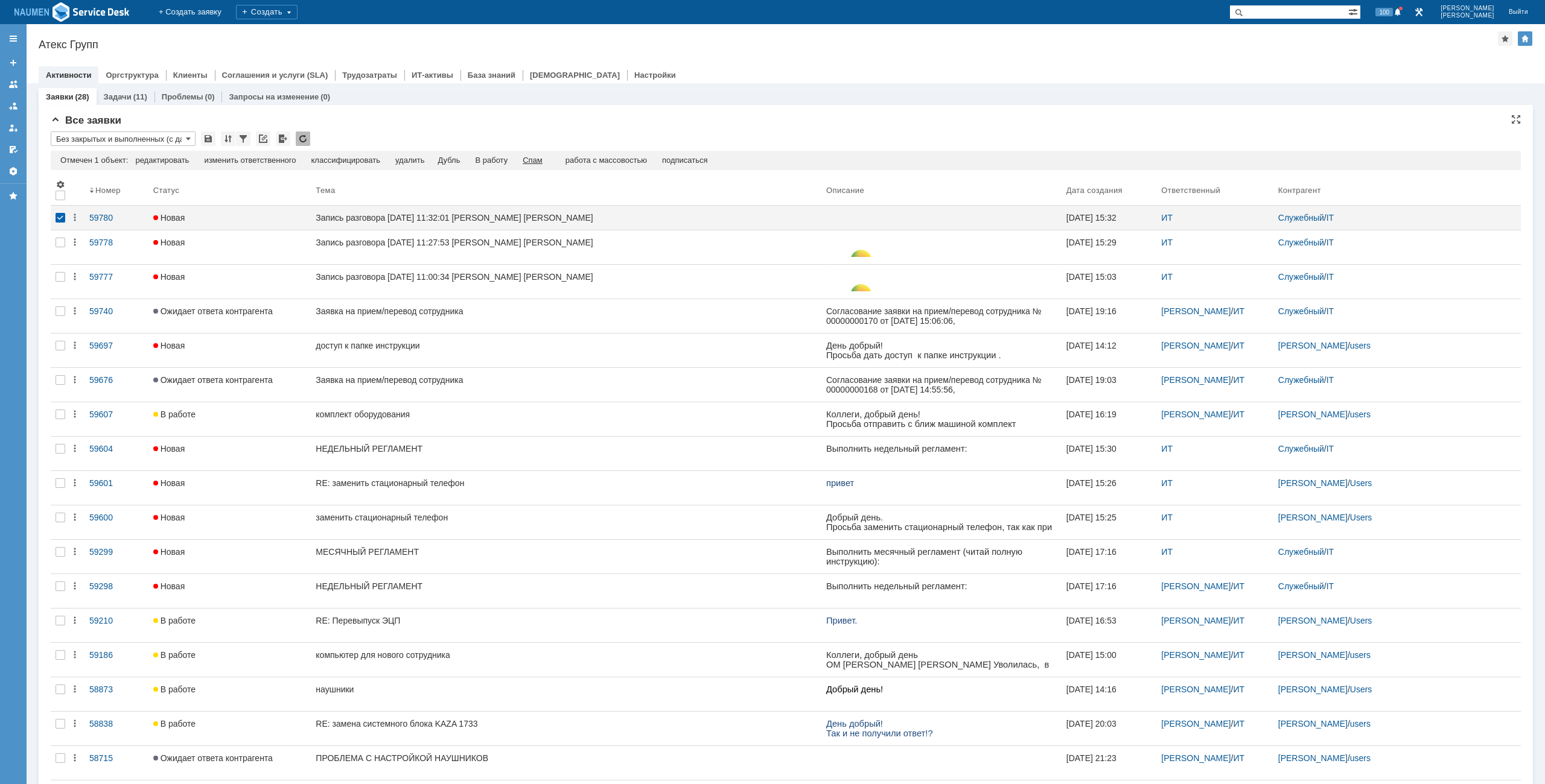
click at [537, 160] on div "Спам" at bounding box center [532, 160] width 20 height 9
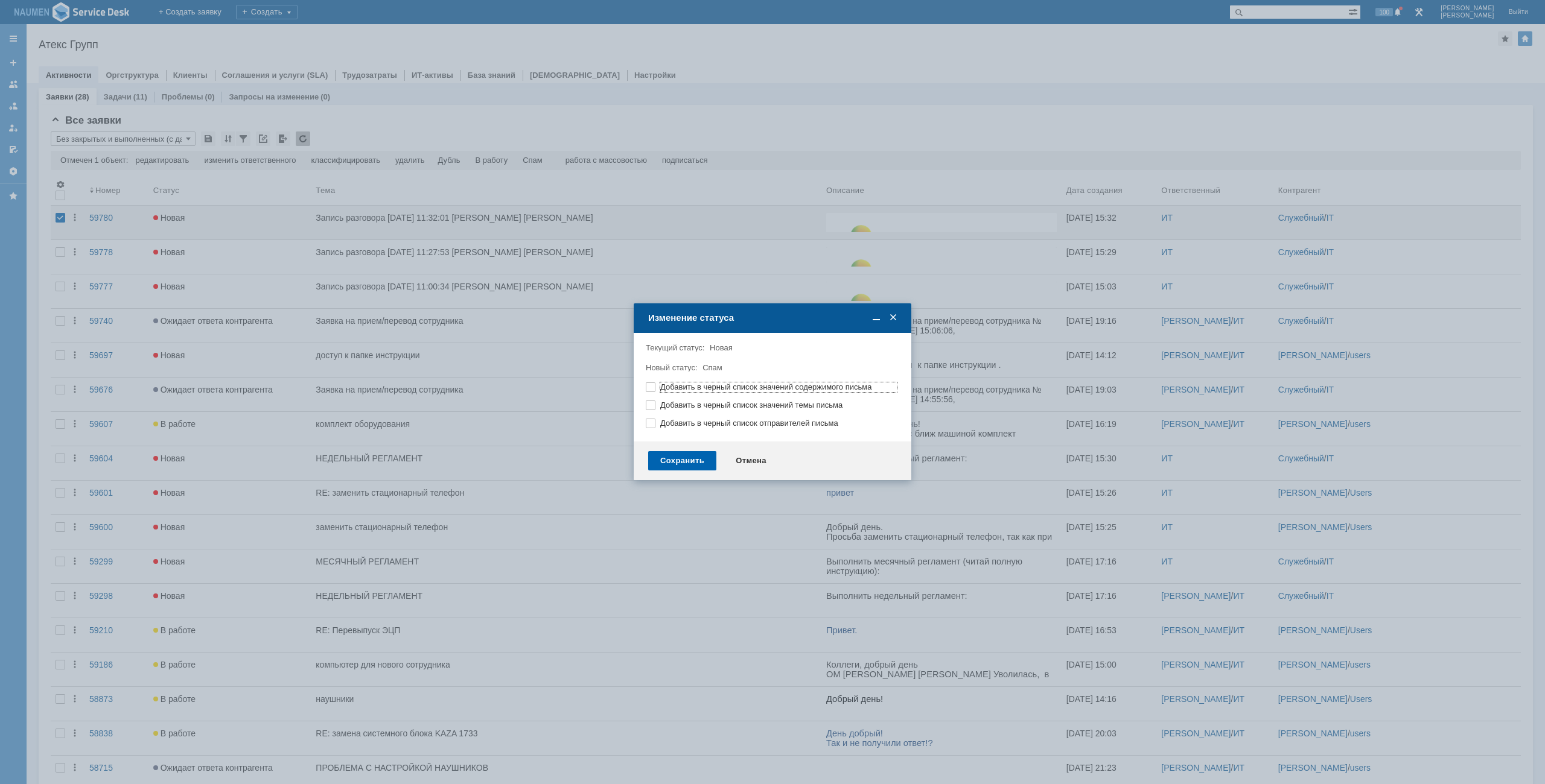
click at [693, 458] on div "Сохранить" at bounding box center [682, 461] width 68 height 20
